Goal: Use online tool/utility: Utilize a website feature to perform a specific function

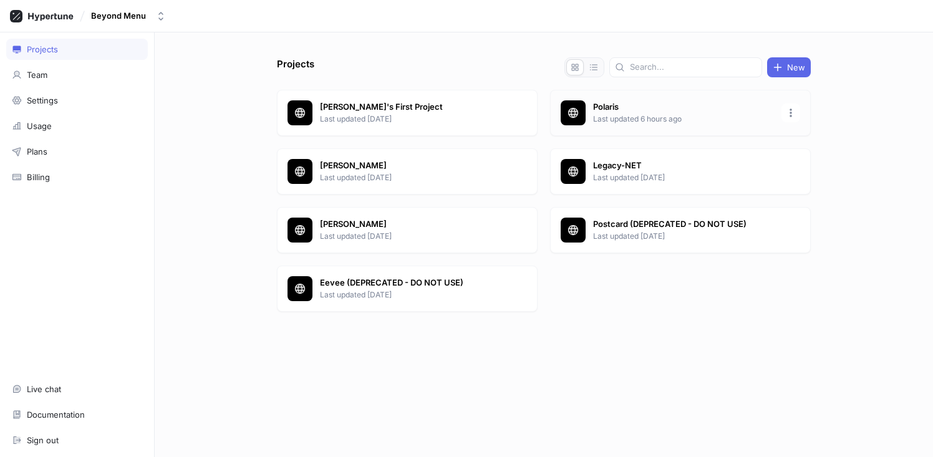
click at [633, 109] on p "Polaris" at bounding box center [683, 107] width 181 height 12
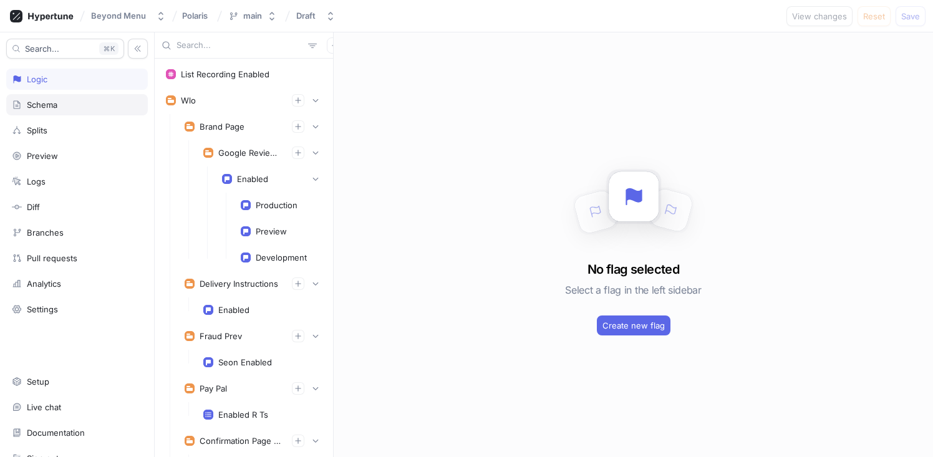
click at [49, 102] on div "Schema" at bounding box center [42, 105] width 31 height 10
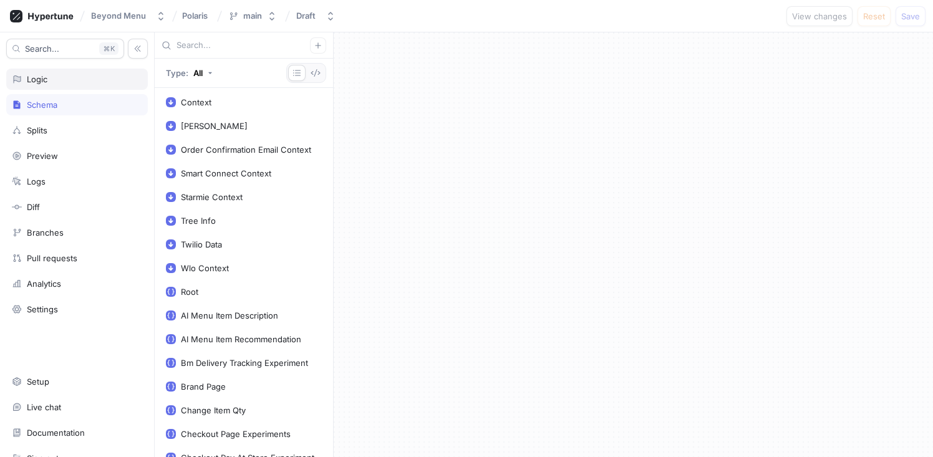
click at [69, 84] on div "Logic" at bounding box center [77, 79] width 130 height 10
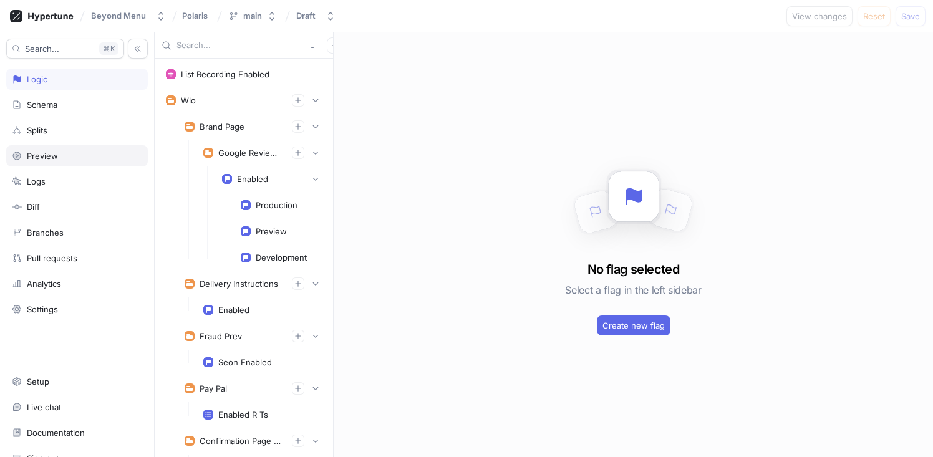
click at [54, 151] on div "Preview" at bounding box center [42, 156] width 31 height 10
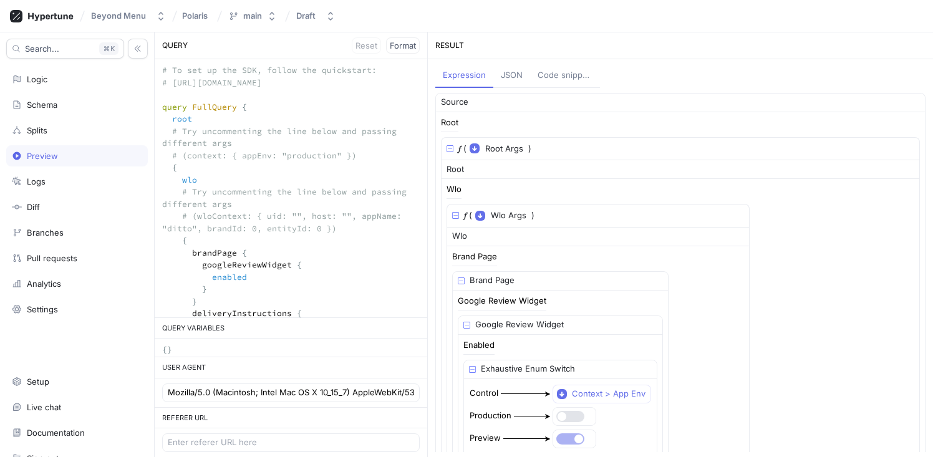
click at [520, 78] on div "JSON" at bounding box center [512, 75] width 22 height 12
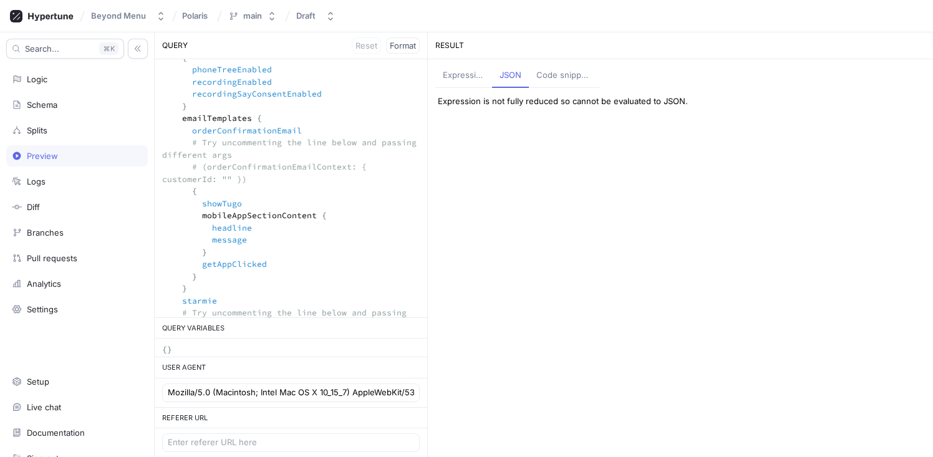
scroll to position [1794, 0]
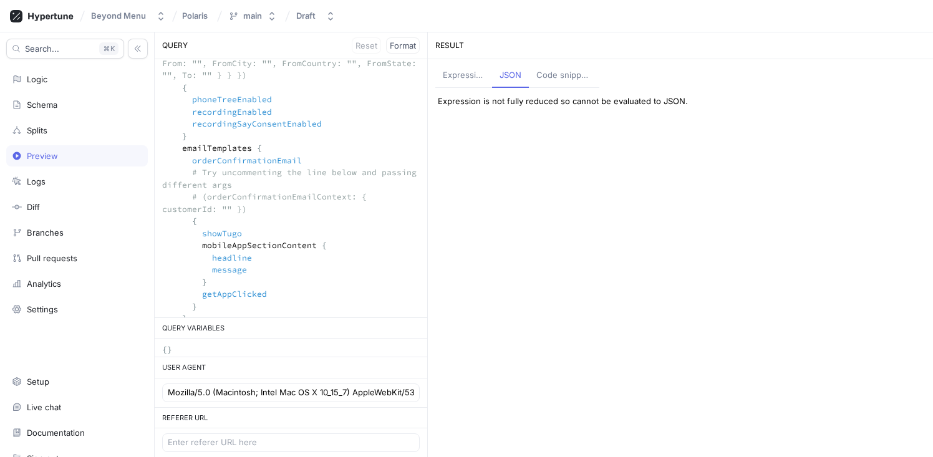
drag, startPoint x: 210, startPoint y: 202, endPoint x: 178, endPoint y: 148, distance: 62.7
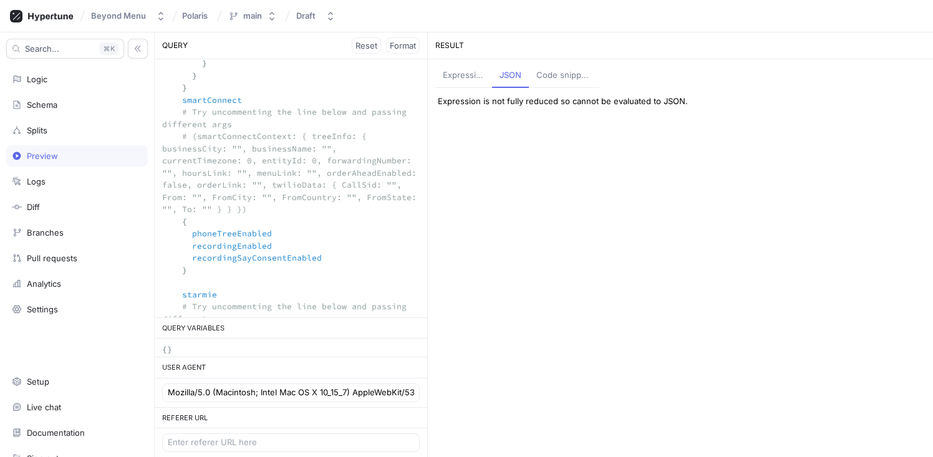
scroll to position [1627, 0]
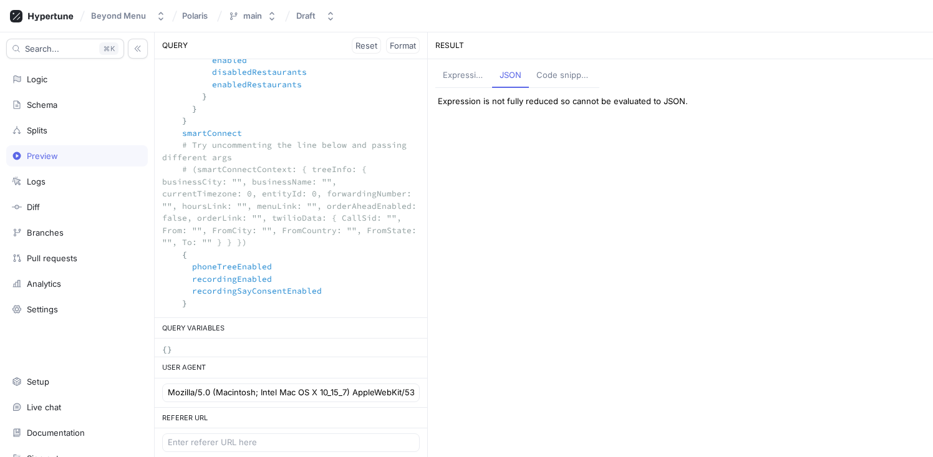
drag, startPoint x: 202, startPoint y: 166, endPoint x: 166, endPoint y: 137, distance: 46.1
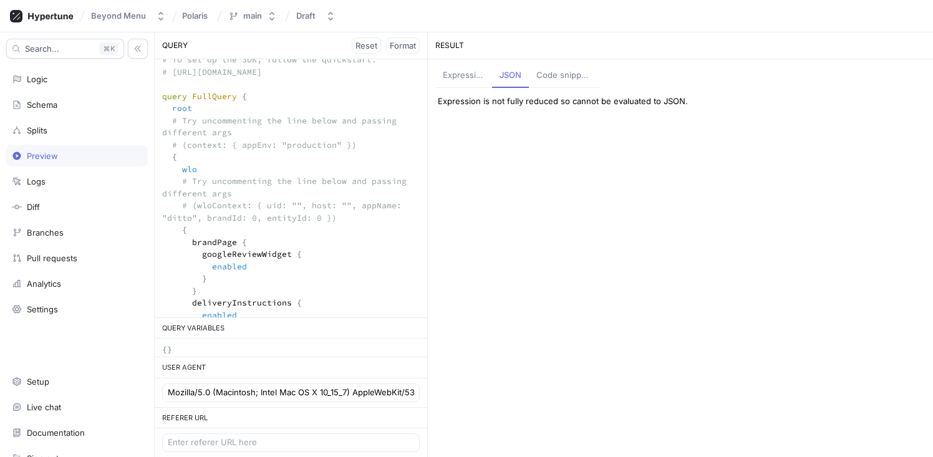
scroll to position [0, 0]
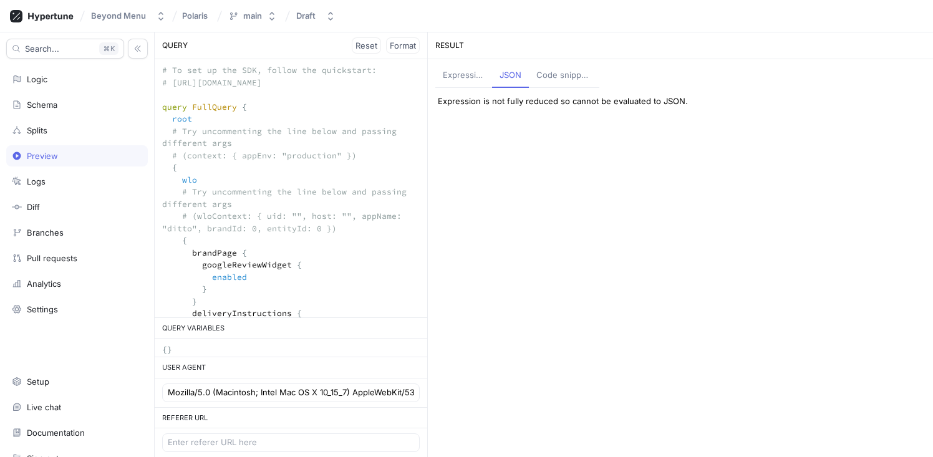
drag, startPoint x: 212, startPoint y: 172, endPoint x: 156, endPoint y: 183, distance: 56.5
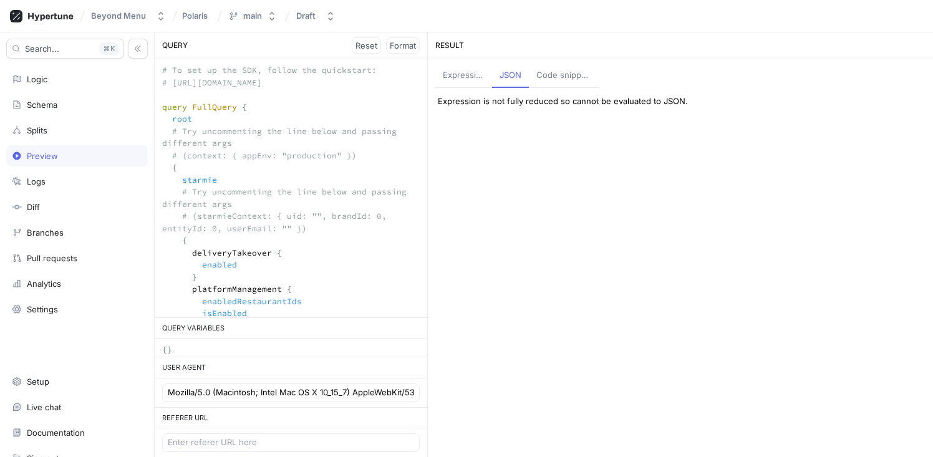
drag, startPoint x: 162, startPoint y: 108, endPoint x: 147, endPoint y: 70, distance: 40.9
click at [147, 70] on div "Search... K Logic Schema Splits Preview Logs Diff Branches Pull requests Analyt…" at bounding box center [466, 244] width 933 height 425
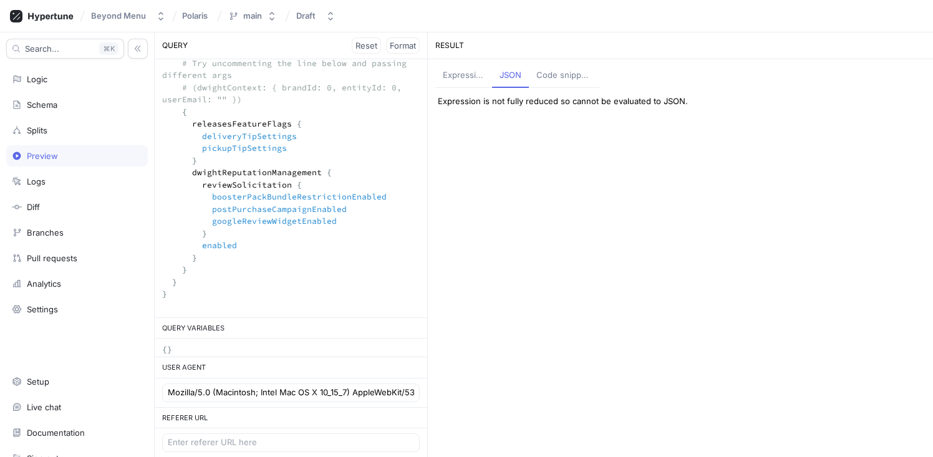
scroll to position [506, 0]
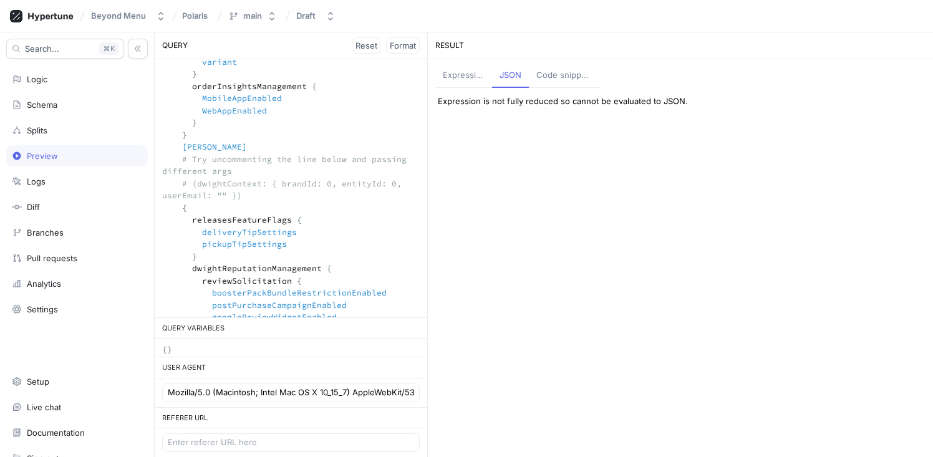
drag, startPoint x: 196, startPoint y: 267, endPoint x: 155, endPoint y: 150, distance: 124.2
click at [155, 150] on textarea at bounding box center [291, 32] width 272 height 764
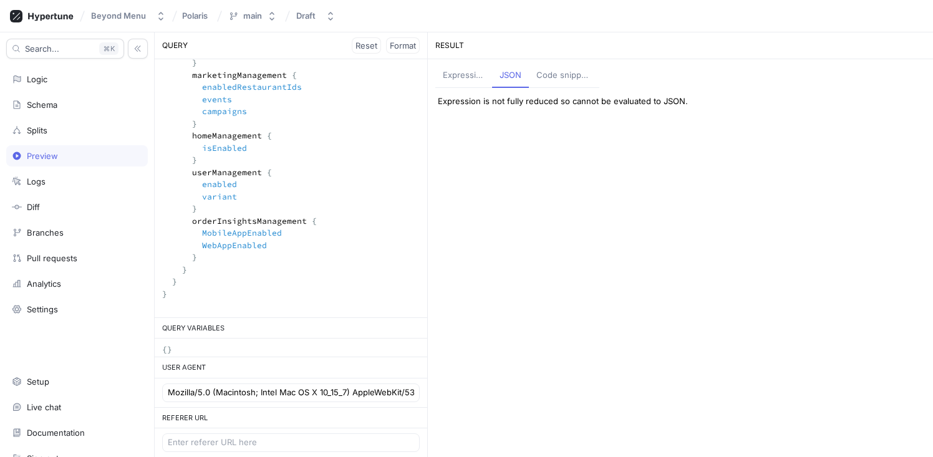
scroll to position [0, 0]
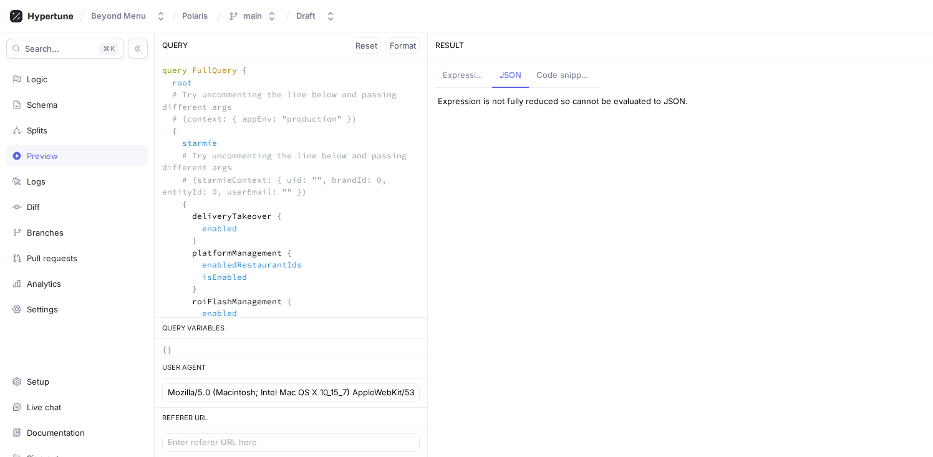
drag, startPoint x: 320, startPoint y: 191, endPoint x: 155, endPoint y: 178, distance: 166.3
click at [155, 178] on textarea "query FullQuery { root # Try uncommenting the line below and passing different …" at bounding box center [291, 325] width 272 height 533
click at [208, 180] on textarea "query FullQuery { root # Try uncommenting the line below and passing different …" at bounding box center [291, 325] width 272 height 533
click at [191, 177] on textarea "query FullQuery { root # Try uncommenting the line below and passing different …" at bounding box center [291, 325] width 272 height 533
click at [183, 115] on textarea "query FullQuery { root # Try uncommenting the line below and passing different …" at bounding box center [291, 325] width 272 height 533
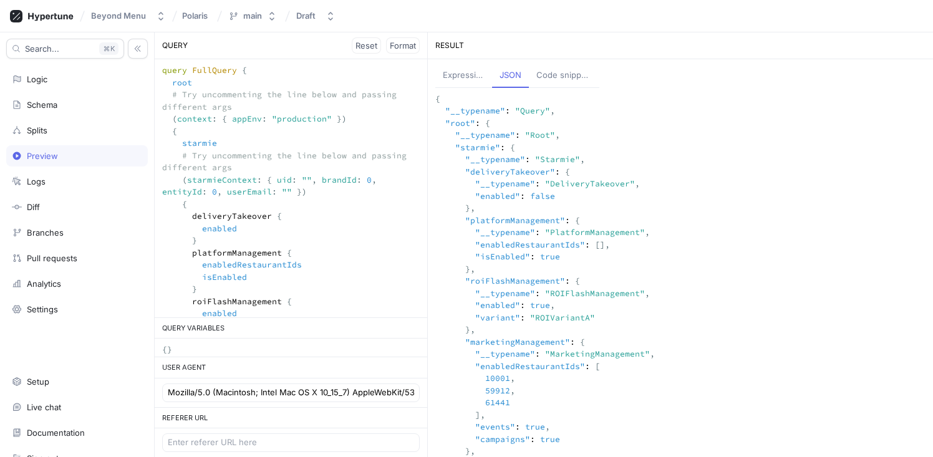
drag, startPoint x: 317, startPoint y: 182, endPoint x: 370, endPoint y: 181, distance: 53.6
click at [370, 181] on textarea "query FullQuery { root # Try uncommenting the line below and passing different …" at bounding box center [291, 325] width 272 height 533
click at [348, 206] on textarea "query FullQuery { root # Try uncommenting the line below and passing different …" at bounding box center [291, 325] width 272 height 533
click at [259, 72] on textarea "query FullQuery { root # Try uncommenting the line below and passing different …" at bounding box center [291, 325] width 272 height 533
drag, startPoint x: 273, startPoint y: 181, endPoint x: 312, endPoint y: 181, distance: 38.7
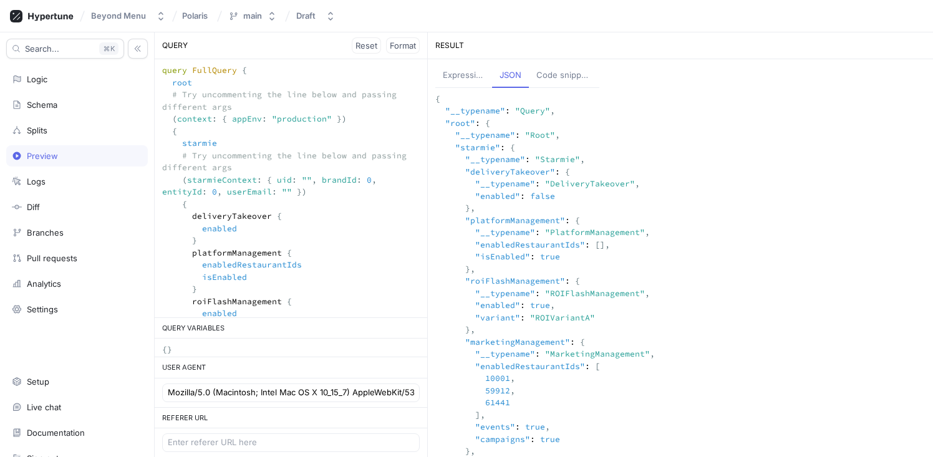
click at [312, 181] on textarea "query FullQuery { root # Try uncommenting the line below and passing different …" at bounding box center [291, 325] width 272 height 533
click at [280, 69] on textarea "query FullQuery { root # Try uncommenting the line below and passing different …" at bounding box center [291, 325] width 272 height 533
drag, startPoint x: 372, startPoint y: 181, endPoint x: 317, endPoint y: 181, distance: 55.5
click at [317, 181] on textarea "query FullQuery { root # Try uncommenting the line below and passing different …" at bounding box center [291, 325] width 272 height 533
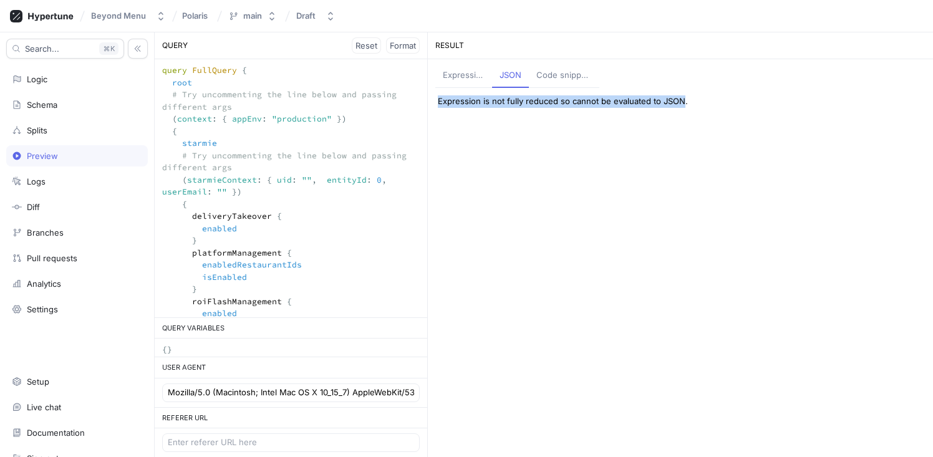
drag, startPoint x: 436, startPoint y: 100, endPoint x: 680, endPoint y: 99, distance: 243.8
click at [680, 99] on div "Expression is not fully reduced so cannot be evaluated to JSON." at bounding box center [680, 101] width 505 height 27
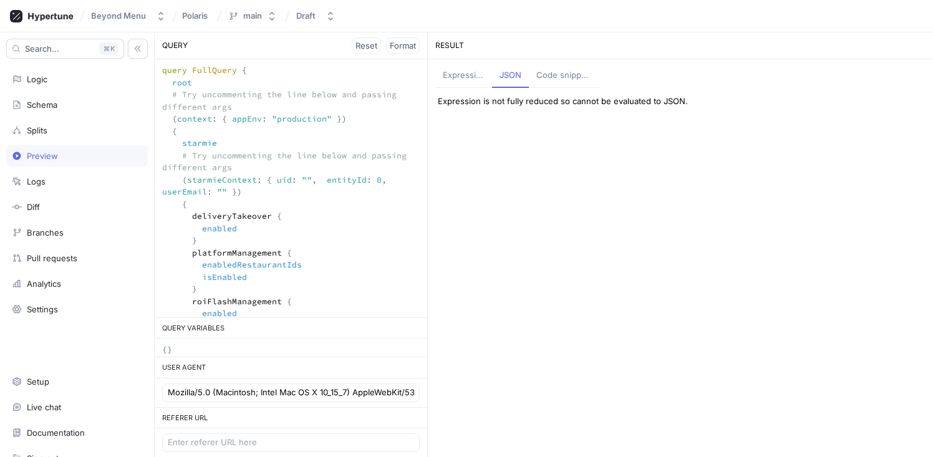
click at [317, 182] on textarea "query FullQuery { root # Try uncommenting the line below and passing different …" at bounding box center [291, 325] width 272 height 533
paste textarea "brandId: 0,"
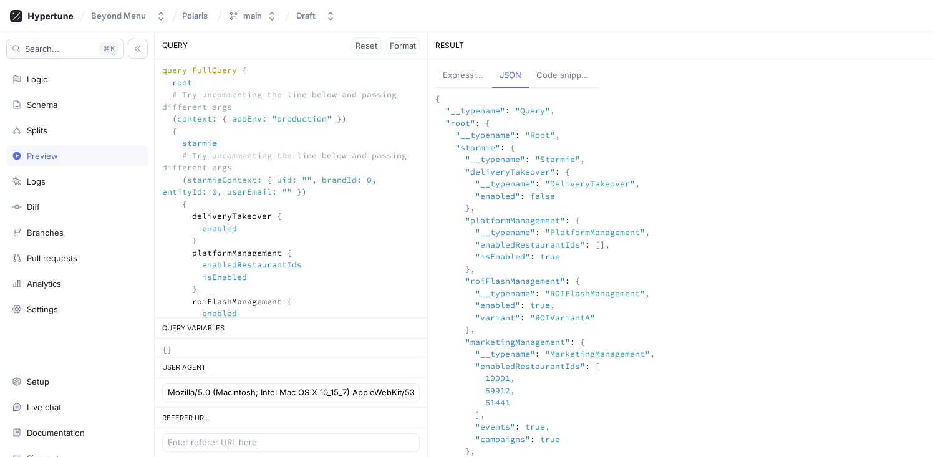
type textarea "query FullQuery { root # Try uncommenting the line below and passing different …"
click at [302, 192] on textarea "query FullQuery { root # Try uncommenting the line below and passing different …" at bounding box center [291, 325] width 272 height 533
click at [307, 176] on textarea "query FullQuery { root # Try uncommenting the line below and passing different …" at bounding box center [291, 325] width 272 height 533
click at [565, 75] on div "Code snippets" at bounding box center [563, 75] width 55 height 12
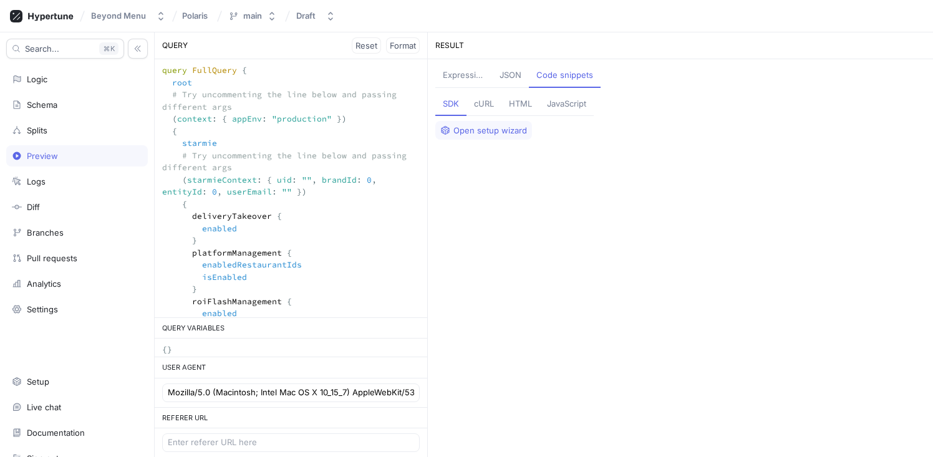
click at [487, 102] on div "cURL" at bounding box center [484, 104] width 20 height 12
click at [447, 102] on div "SDK" at bounding box center [451, 104] width 16 height 12
click at [488, 105] on div "cURL" at bounding box center [484, 104] width 20 height 12
click at [520, 103] on div "HTML" at bounding box center [520, 104] width 23 height 12
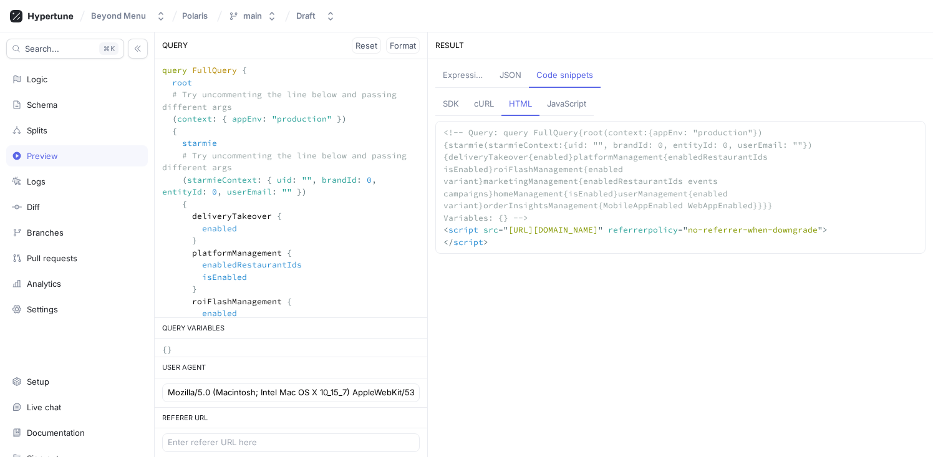
click at [566, 105] on div "JavaScript" at bounding box center [566, 104] width 39 height 12
type textarea "/* * @param {Object} variables - e.g. {} * @returns {Promise<Object>} */ functi…"
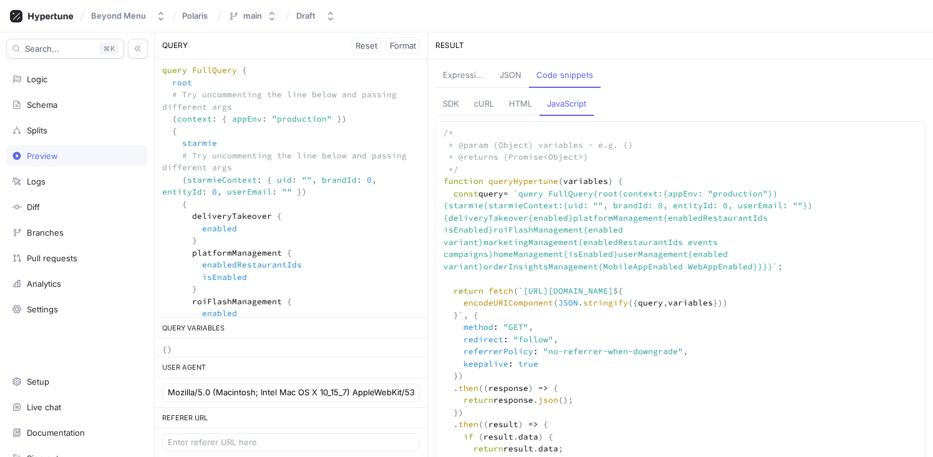
click at [522, 80] on button "JSON" at bounding box center [510, 76] width 37 height 24
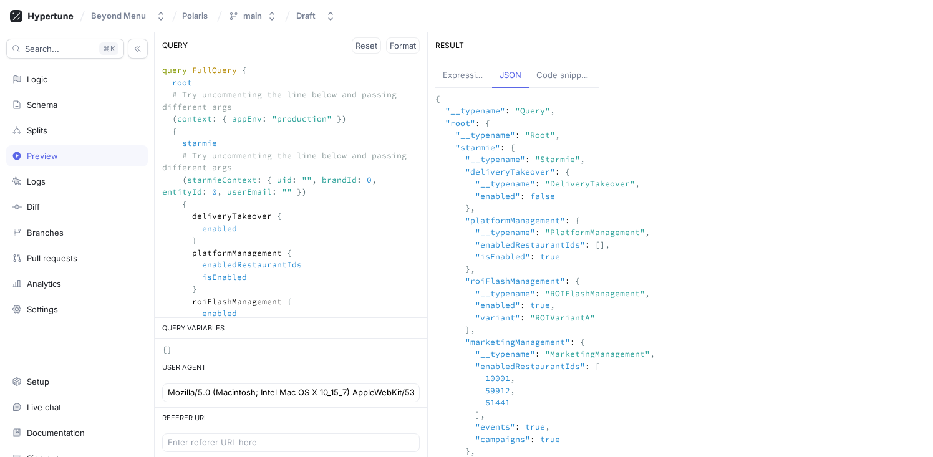
click at [474, 77] on div "Expression" at bounding box center [464, 75] width 42 height 12
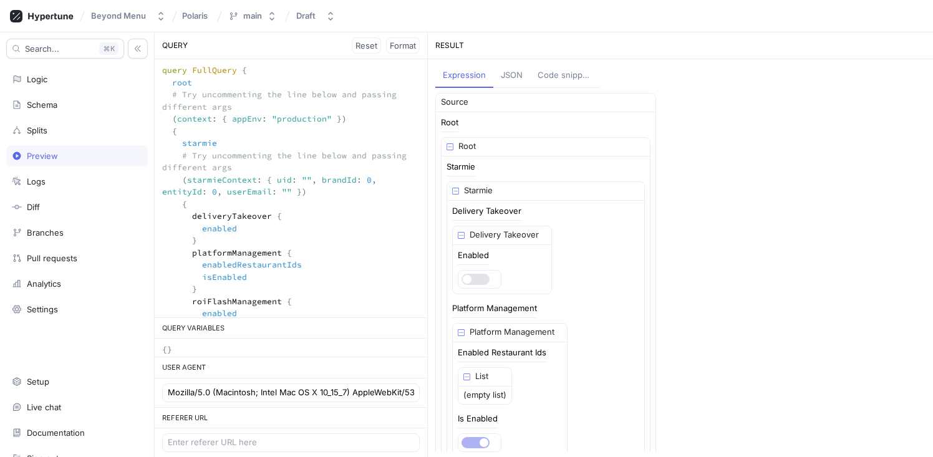
drag, startPoint x: 372, startPoint y: 181, endPoint x: 315, endPoint y: 177, distance: 56.9
click at [315, 177] on textarea "query FullQuery { root # Try uncommenting the line below and passing different …" at bounding box center [291, 325] width 272 height 533
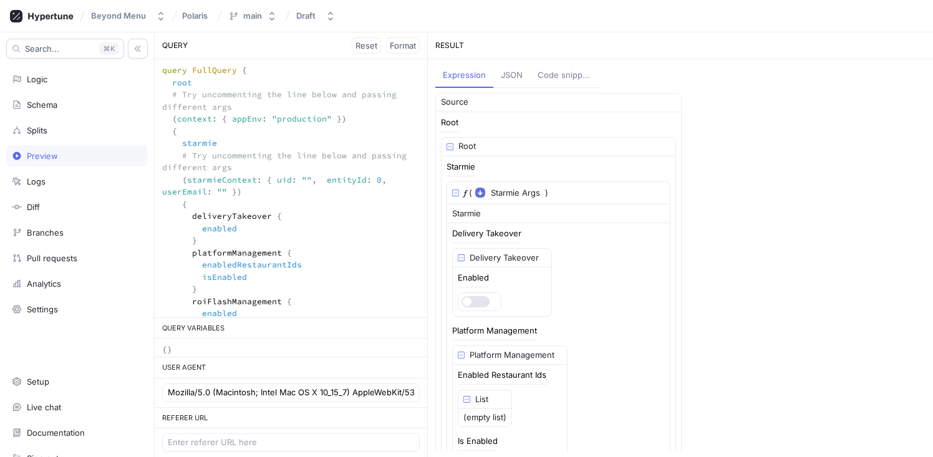
paste textarea "brandId: 0,"
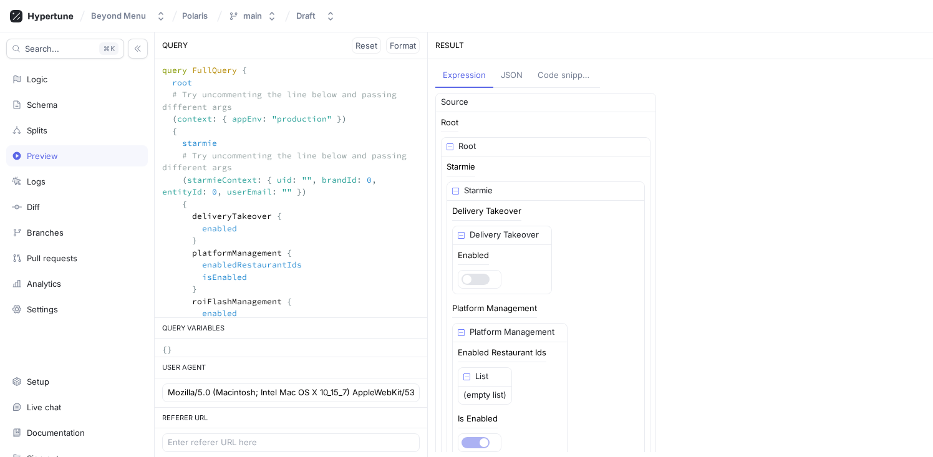
drag, startPoint x: 374, startPoint y: 181, endPoint x: 317, endPoint y: 180, distance: 56.7
click at [317, 180] on textarea "query FullQuery { root # Try uncommenting the line below and passing different …" at bounding box center [291, 325] width 272 height 533
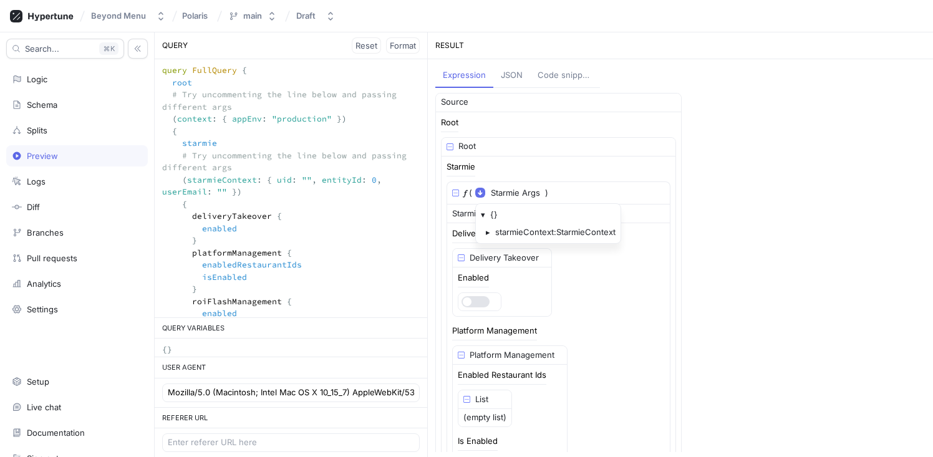
click at [491, 229] on div "▸" at bounding box center [490, 232] width 9 height 12
click at [488, 216] on div "▾" at bounding box center [485, 215] width 9 height 12
click at [384, 181] on textarea "query FullQuery { root # Try uncommenting the line below and passing different …" at bounding box center [291, 325] width 272 height 533
paste textarea "brandId: 0,"
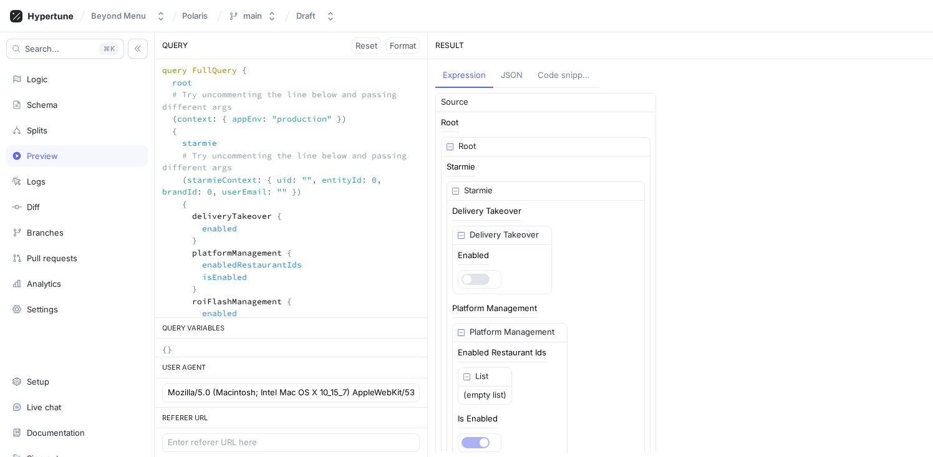
drag, startPoint x: 214, startPoint y: 193, endPoint x: 161, endPoint y: 193, distance: 53.0
click at [161, 193] on textarea "query FullQuery { root # Try uncommenting the line below and passing different …" at bounding box center [291, 325] width 272 height 533
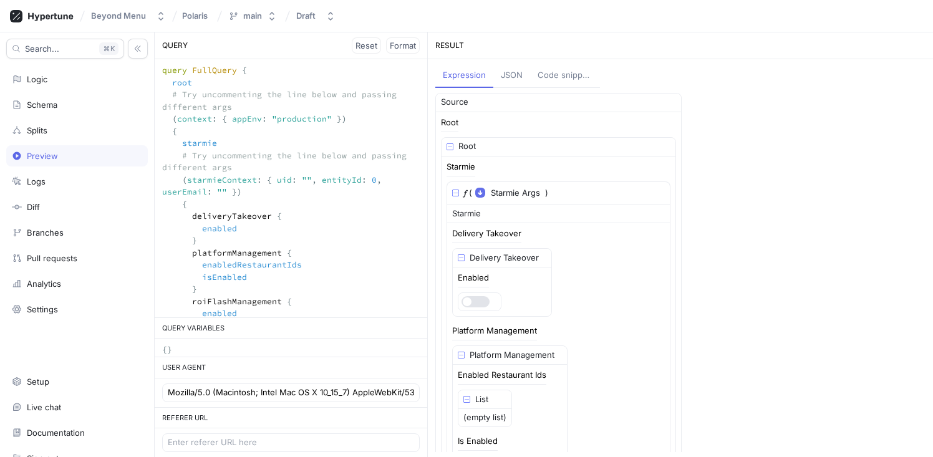
click at [506, 73] on div "JSON" at bounding box center [512, 75] width 22 height 12
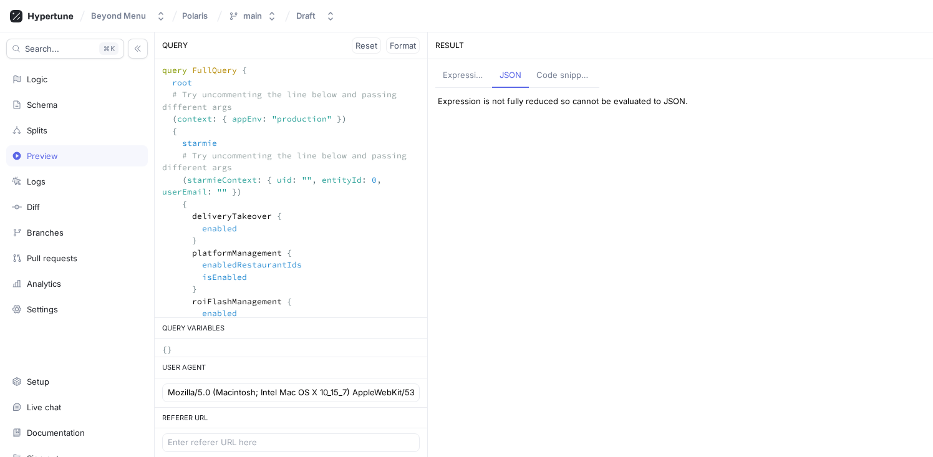
click at [555, 79] on div "Code snippets" at bounding box center [563, 75] width 55 height 12
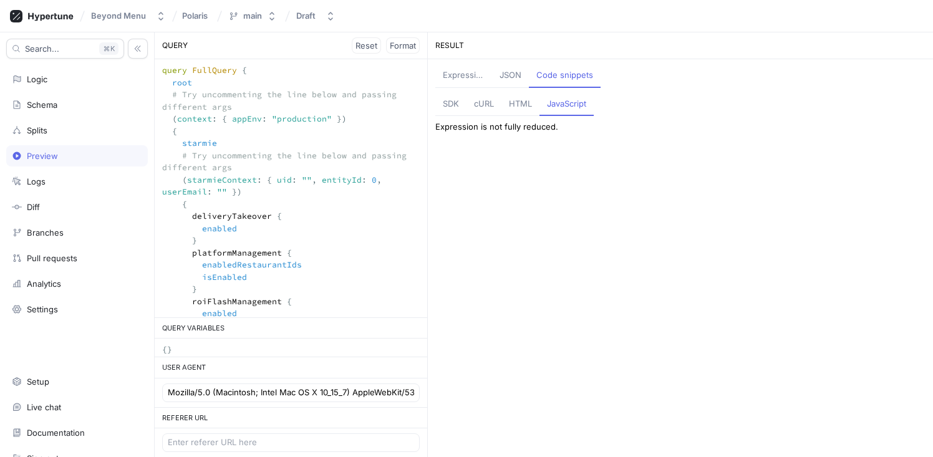
click at [529, 99] on div "HTML" at bounding box center [520, 104] width 23 height 12
click at [482, 101] on div "cURL" at bounding box center [484, 104] width 20 height 12
click at [458, 103] on div "SDK" at bounding box center [451, 104] width 16 height 12
click at [484, 103] on div "cURL" at bounding box center [484, 104] width 20 height 12
click at [512, 102] on div "HTML" at bounding box center [520, 104] width 23 height 12
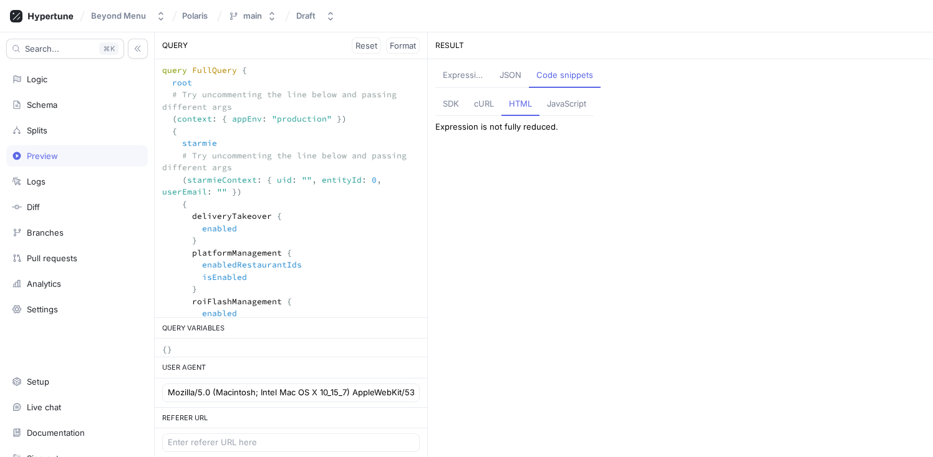
click at [569, 102] on div "JavaScript" at bounding box center [566, 104] width 39 height 12
click at [514, 77] on div "JSON" at bounding box center [510, 75] width 22 height 12
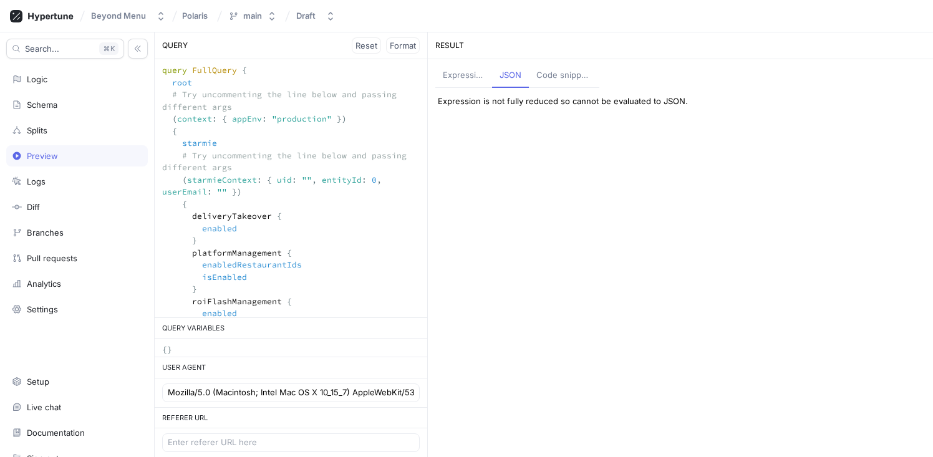
click at [471, 77] on div "Expression" at bounding box center [464, 75] width 42 height 12
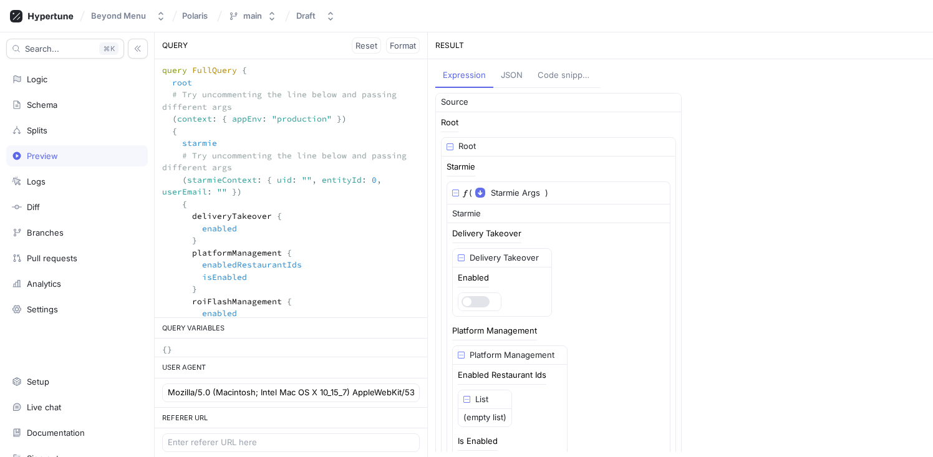
click at [382, 183] on textarea "query FullQuery { root # Try uncommenting the line below and passing different …" at bounding box center [291, 325] width 272 height 533
paste textarea "brandId: 0,"
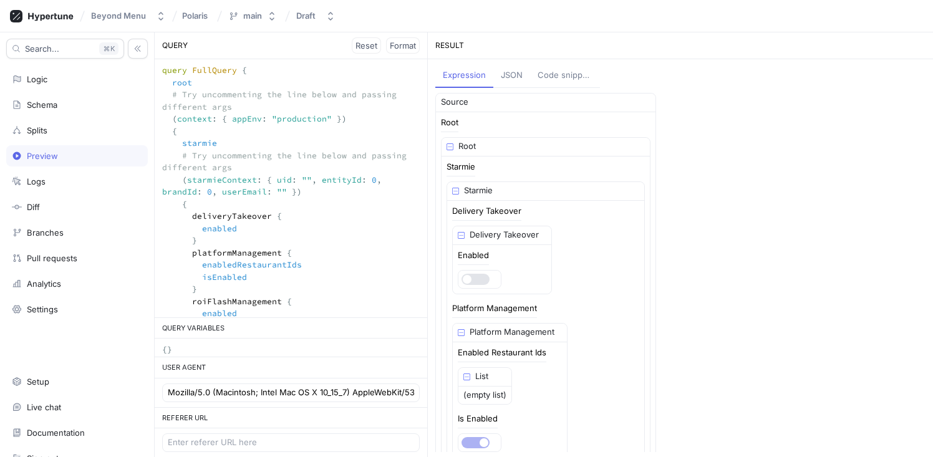
click at [560, 75] on div "Code snippets" at bounding box center [564, 75] width 55 height 12
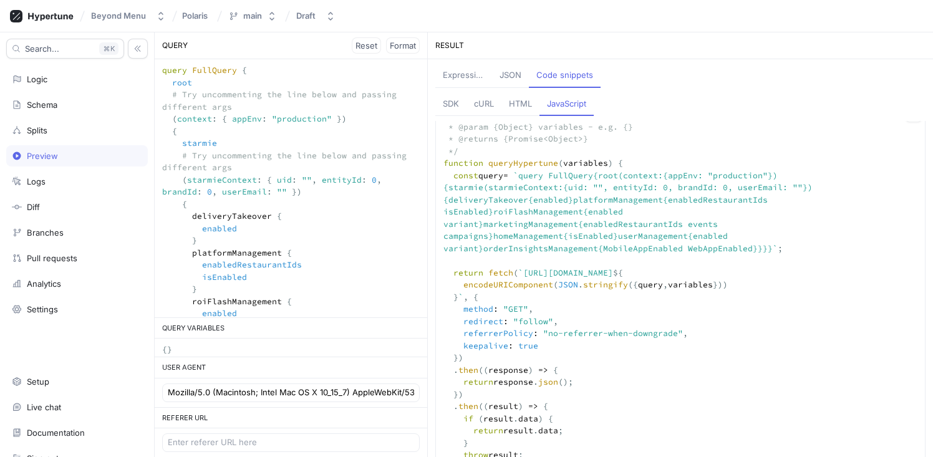
scroll to position [4, 0]
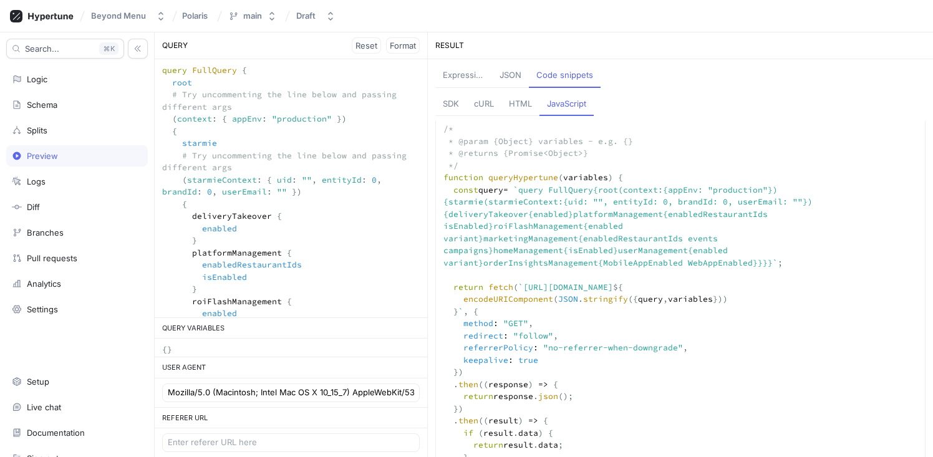
drag, startPoint x: 378, startPoint y: 182, endPoint x: 319, endPoint y: 180, distance: 59.9
click at [319, 180] on textarea "query FullQuery { root # Try uncommenting the line below and passing different …" at bounding box center [291, 325] width 272 height 533
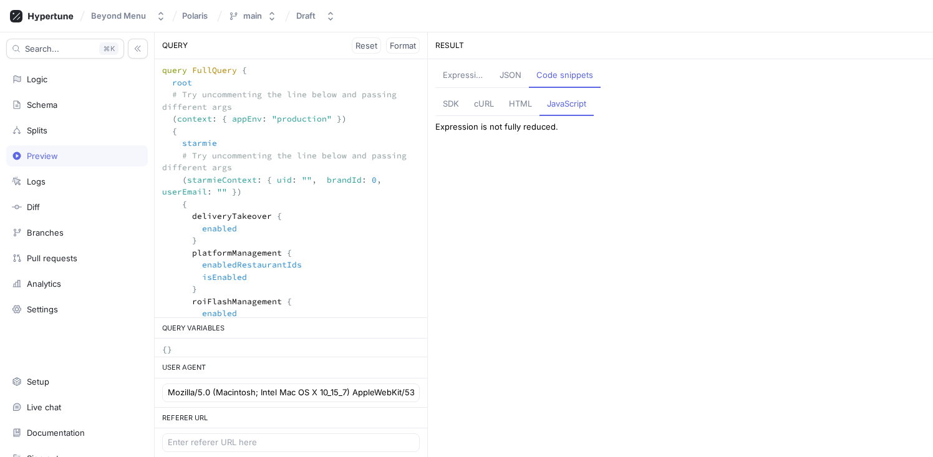
scroll to position [0, 0]
paste textarea "entityId: 0,"
type textarea "query FullQuery { root # Try uncommenting the line below and passing different …"
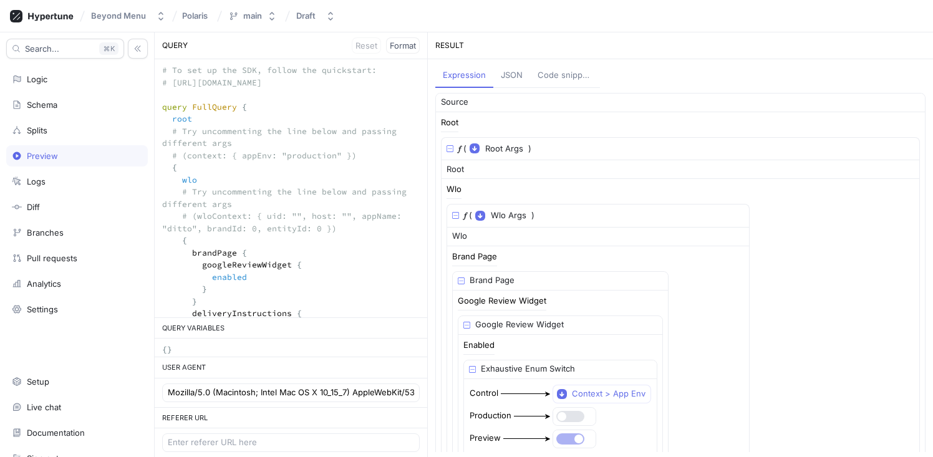
click at [520, 75] on div "JSON" at bounding box center [512, 75] width 22 height 12
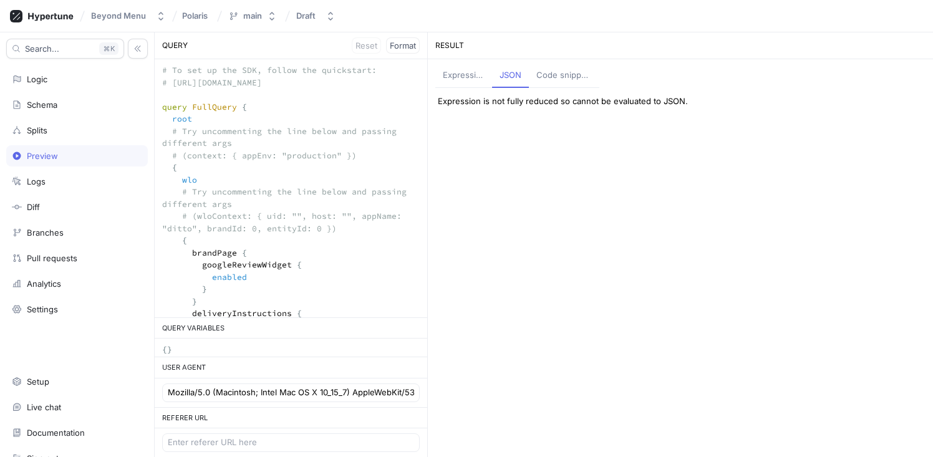
click at [572, 73] on div "Code snippets" at bounding box center [563, 75] width 55 height 12
click at [483, 103] on div "cURL" at bounding box center [484, 104] width 20 height 12
